Goal: Task Accomplishment & Management: Use online tool/utility

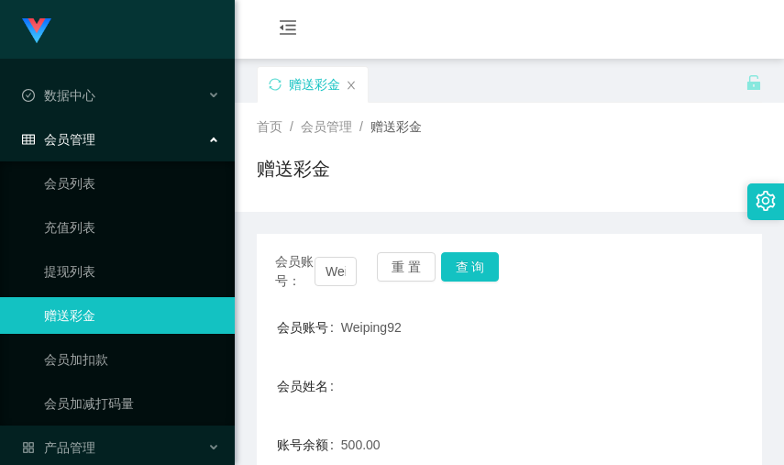
scroll to position [204, 0]
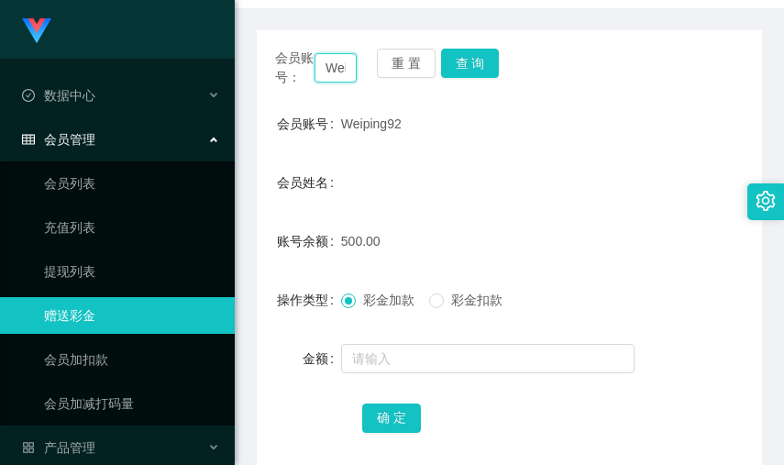
click at [342, 80] on input "Weiping92" at bounding box center [335, 67] width 41 height 29
paste input "liwei520"
type input "liwei520"
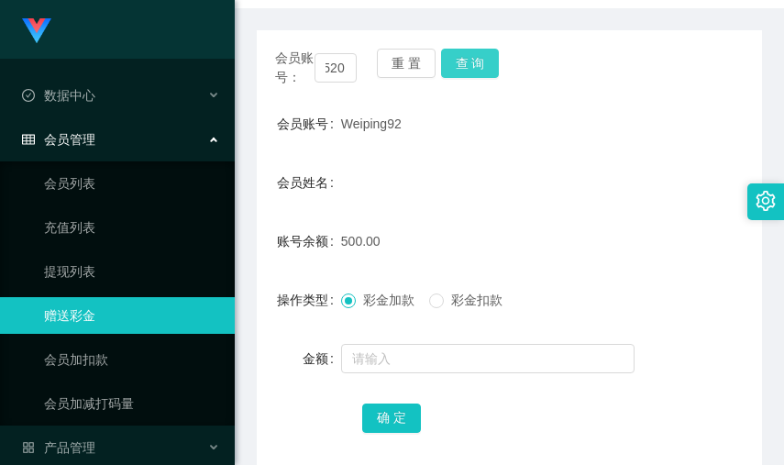
click at [474, 60] on button "查 询" at bounding box center [470, 63] width 59 height 29
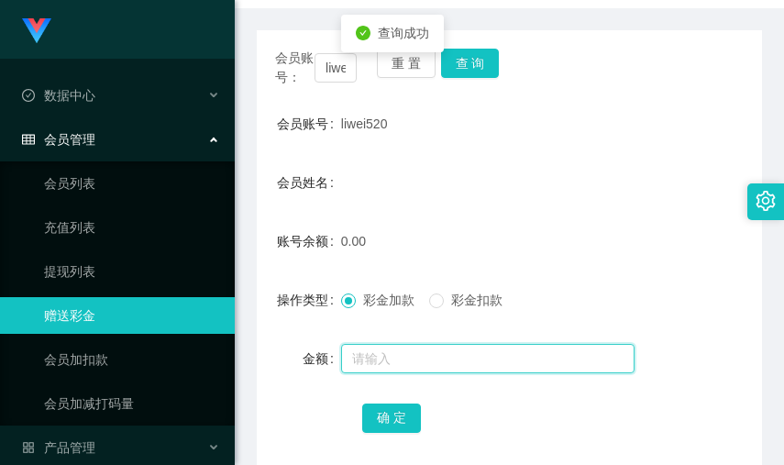
click at [405, 373] on input "text" at bounding box center [488, 358] width 294 height 29
type input "100"
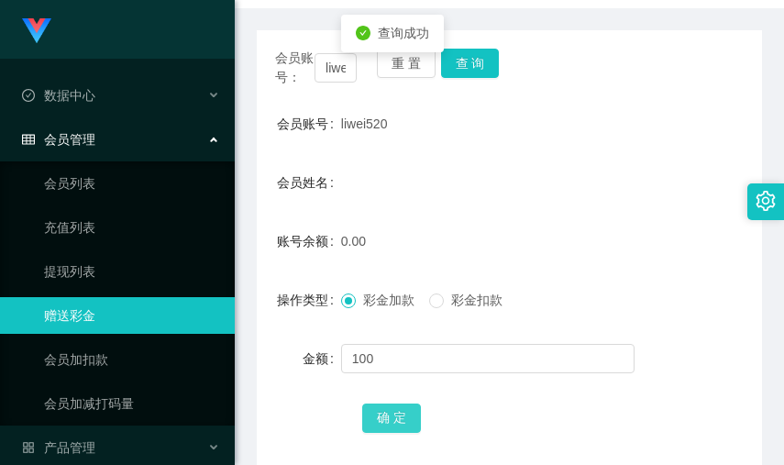
click at [405, 433] on button "确 定" at bounding box center [391, 418] width 59 height 29
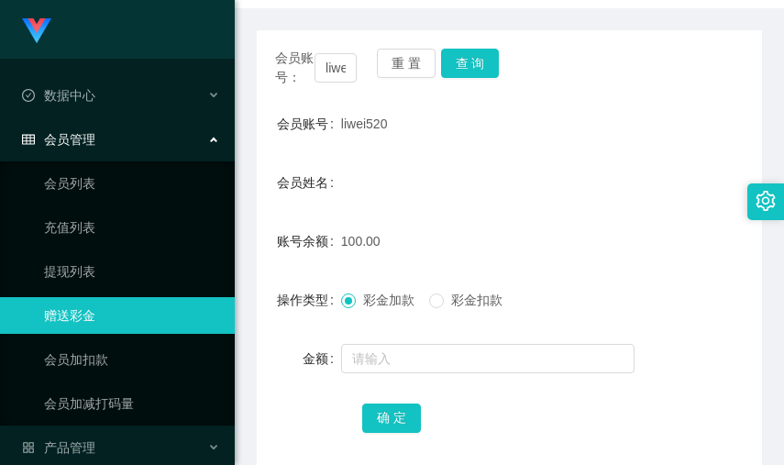
click at [604, 254] on div "100.00" at bounding box center [488, 241] width 294 height 37
click at [341, 73] on input "liwei520" at bounding box center [335, 67] width 41 height 29
paste input "JS606"
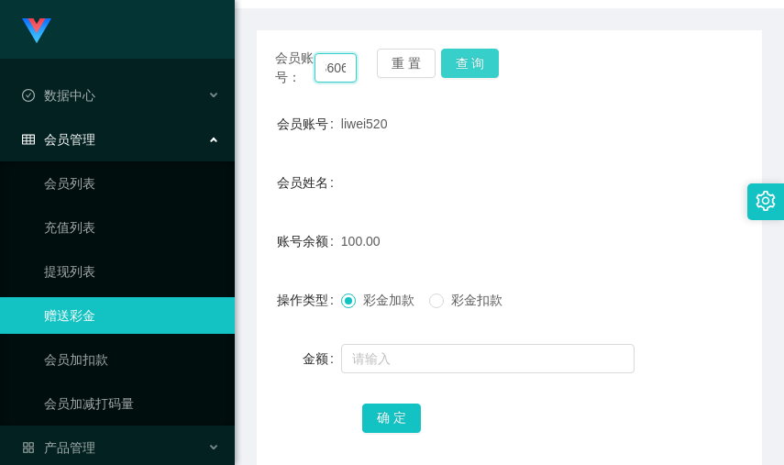
type input "JS606"
click at [477, 58] on button "查 询" at bounding box center [470, 63] width 59 height 29
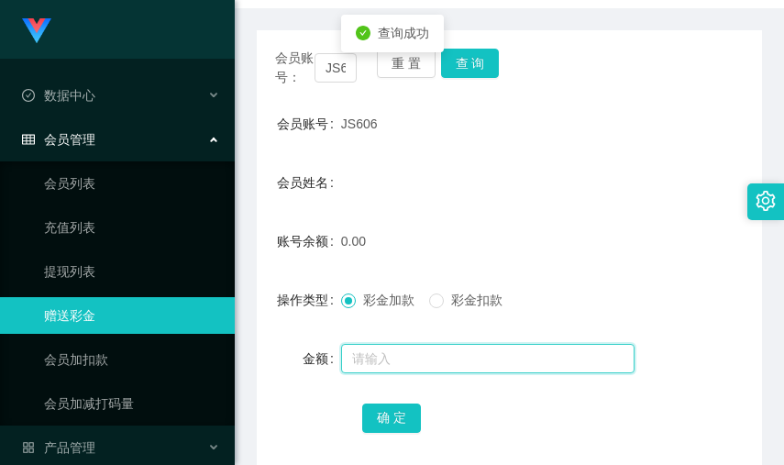
click at [406, 373] on input "text" at bounding box center [488, 358] width 294 height 29
type input "100"
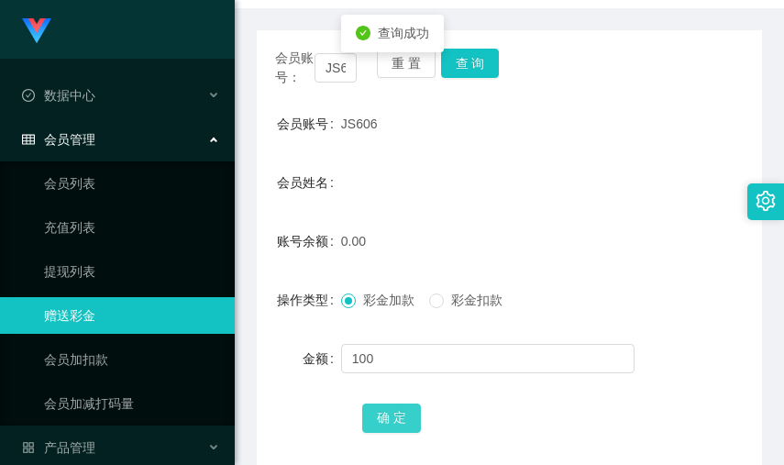
click at [383, 424] on button "确 定" at bounding box center [391, 418] width 59 height 29
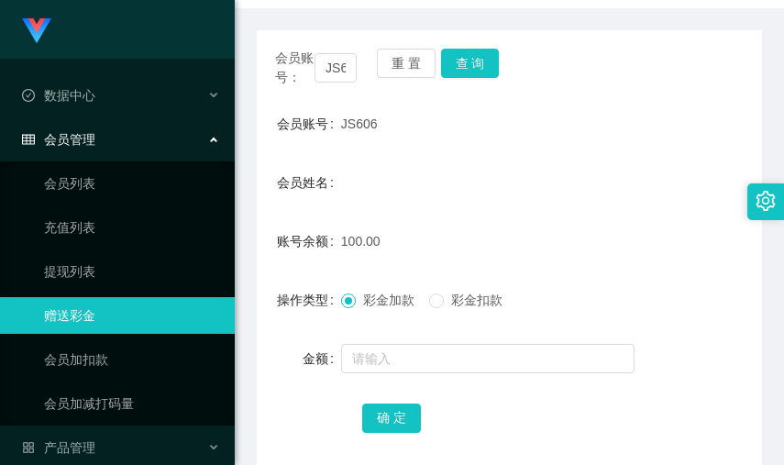
drag, startPoint x: 501, startPoint y: 175, endPoint x: 480, endPoint y: 158, distance: 27.4
click at [501, 175] on form "会员账号 JS606 会员姓名 账号余额 100.00 操作类型 彩金加款 彩金扣款 金额 确 定" at bounding box center [509, 271] width 505 height 330
click at [340, 80] on input "JS606" at bounding box center [335, 67] width 41 height 29
paste input "Yaoanxian"
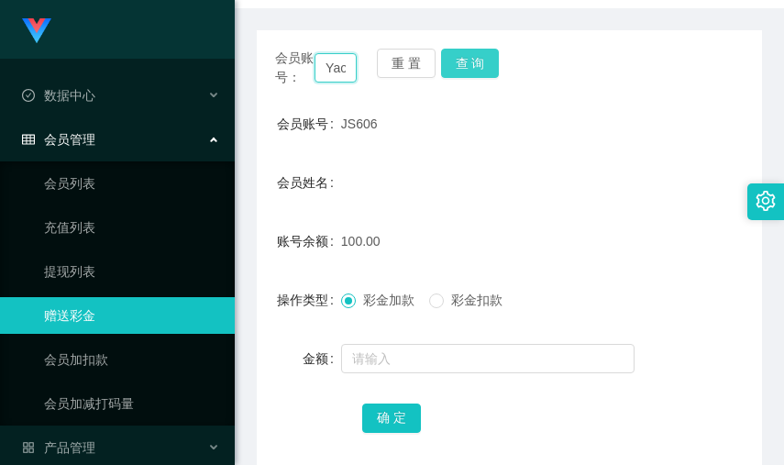
scroll to position [0, 38]
type input "Yaoanxian"
click at [484, 65] on button "查 询" at bounding box center [470, 63] width 59 height 29
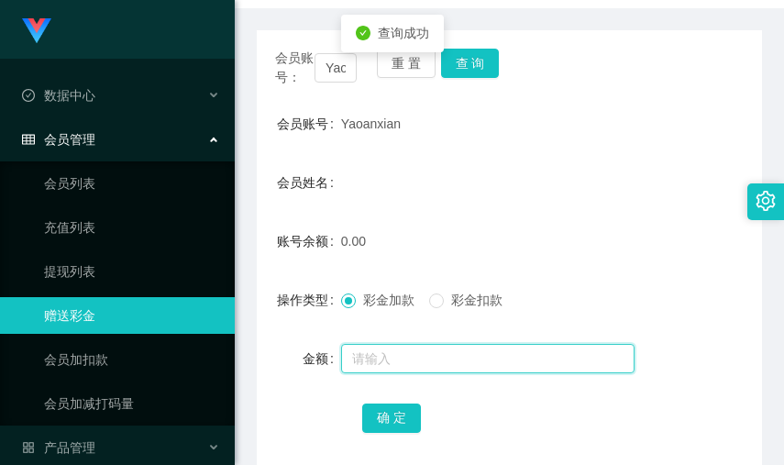
click at [434, 372] on input "text" at bounding box center [488, 358] width 294 height 29
type input "100"
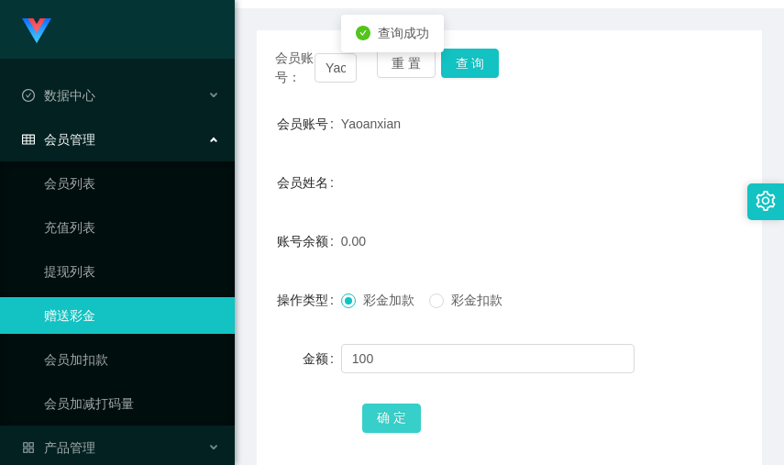
click at [382, 433] on button "确 定" at bounding box center [391, 418] width 59 height 29
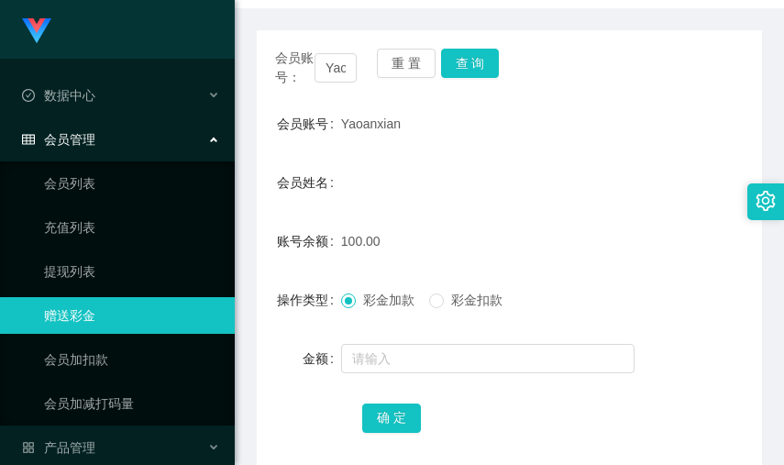
click at [516, 201] on div "会员姓名" at bounding box center [509, 182] width 505 height 37
click at [341, 83] on input "Yaoanxian" at bounding box center [335, 67] width 41 height 29
paste input "sch2121521"
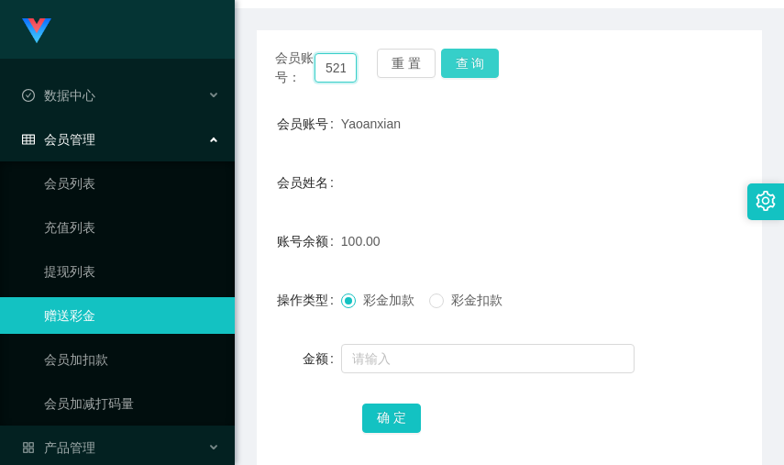
type input "sch2121521"
click at [470, 66] on button "查 询" at bounding box center [470, 63] width 59 height 29
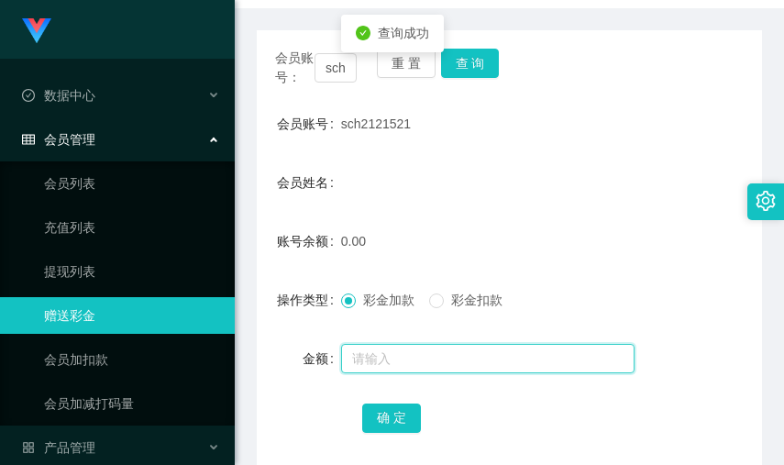
click at [436, 373] on input "text" at bounding box center [488, 358] width 294 height 29
type input "100"
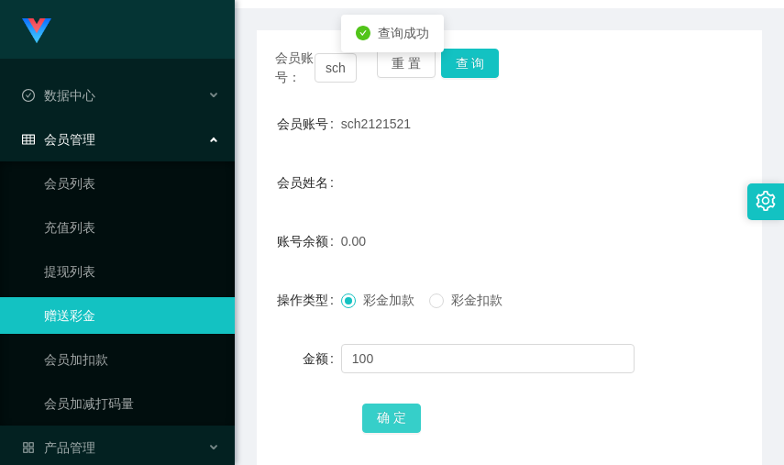
click at [370, 433] on button "确 定" at bounding box center [391, 418] width 59 height 29
